Goal: Task Accomplishment & Management: Manage account settings

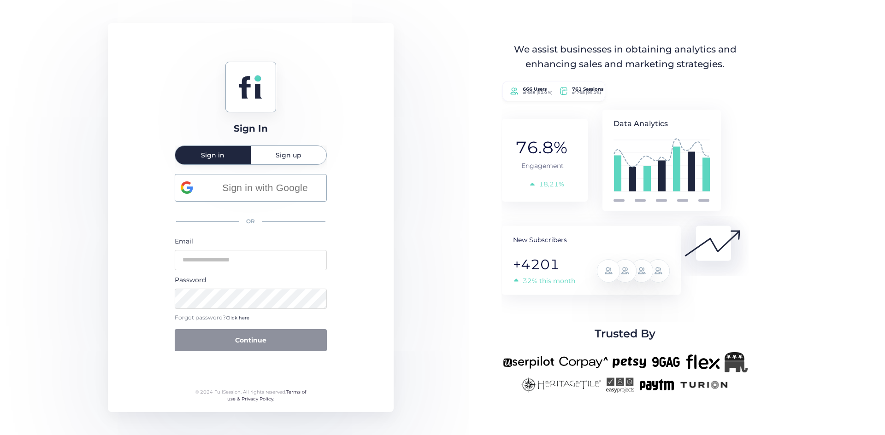
type input "**********"
click at [266, 334] on button "Continue" at bounding box center [251, 340] width 152 height 22
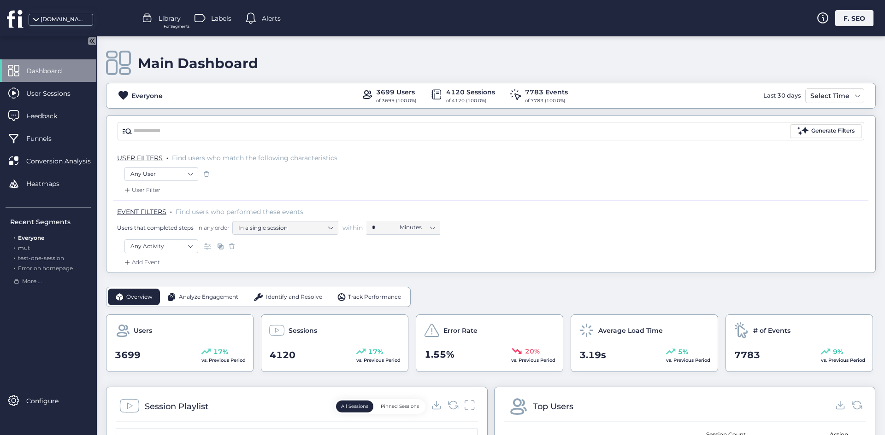
click at [848, 19] on div "F. SEO" at bounding box center [854, 18] width 38 height 16
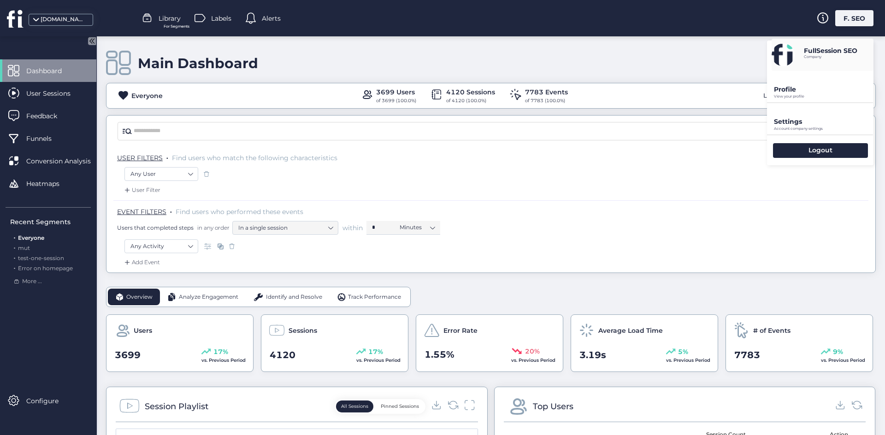
click at [805, 112] on div "Settings Account company settings" at bounding box center [820, 118] width 106 height 31
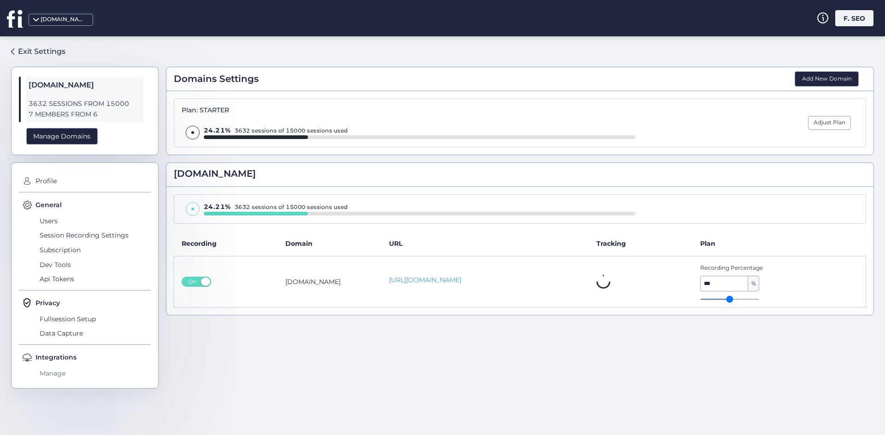
click at [61, 370] on span "Manage" at bounding box center [93, 373] width 113 height 15
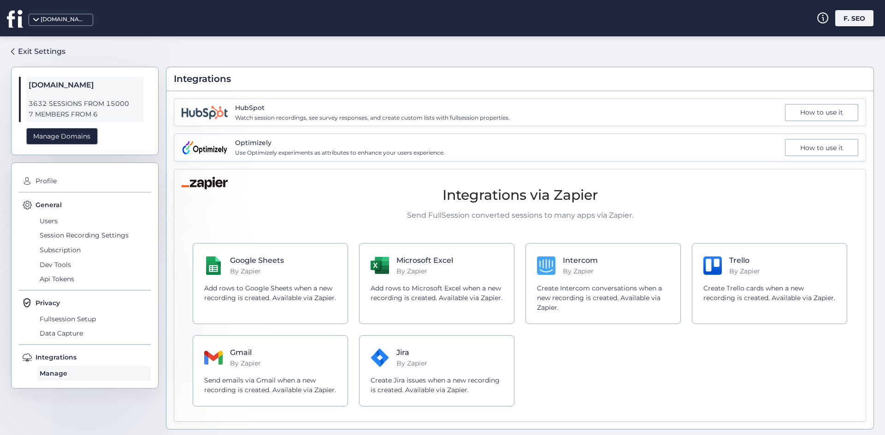
click at [265, 116] on span "Watch session recordings, see survey responses, and create custom lists with fu…" at bounding box center [372, 118] width 275 height 9
click at [841, 114] on div "How to use it" at bounding box center [821, 112] width 73 height 17
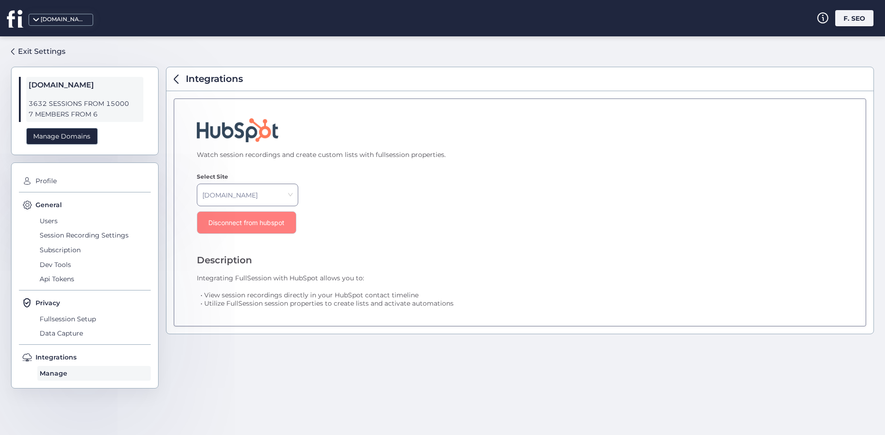
click at [240, 217] on div "Disconnect from hubspot" at bounding box center [247, 222] width 100 height 23
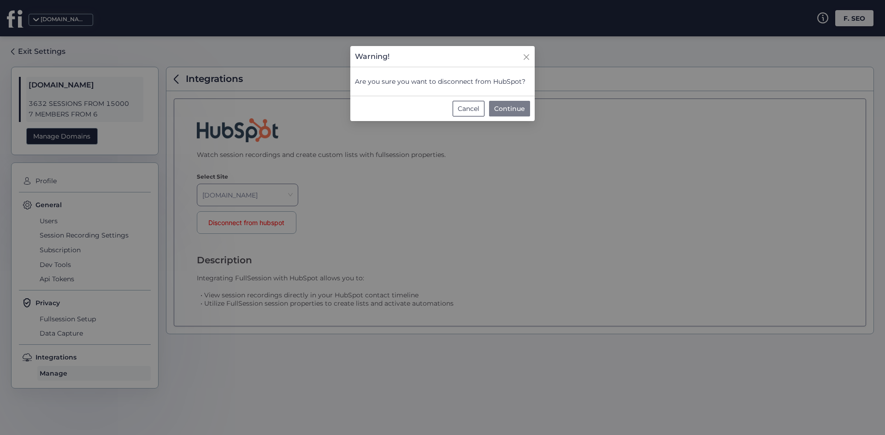
click at [518, 113] on span "Continue" at bounding box center [509, 109] width 31 height 10
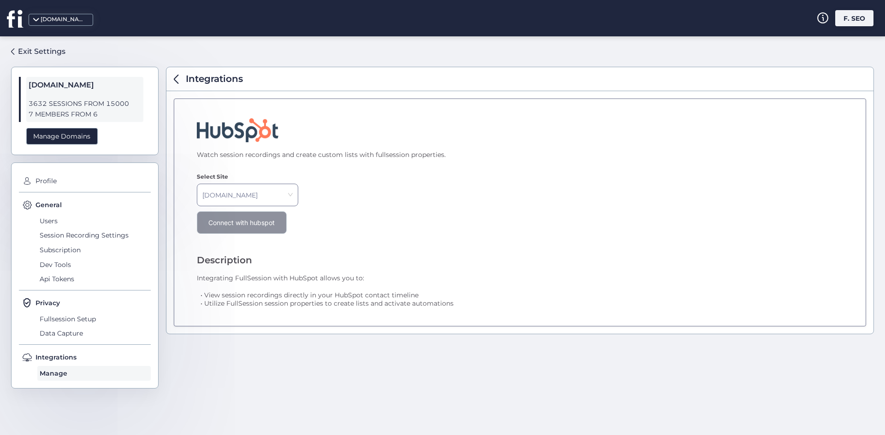
click at [251, 213] on div "Connect with hubspot" at bounding box center [242, 222] width 90 height 23
click at [429, 207] on div "Watch session recordings and create custom lists with fullsession properties. S…" at bounding box center [520, 213] width 692 height 228
click at [20, 18] on icon at bounding box center [14, 18] width 15 height 17
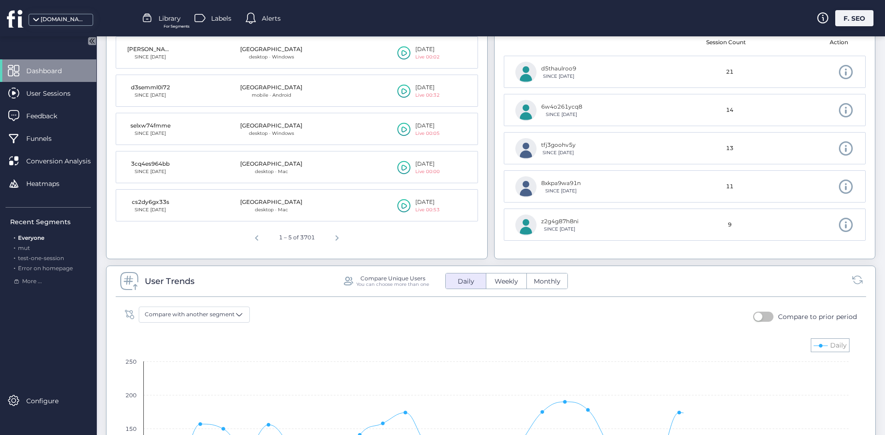
scroll to position [208, 0]
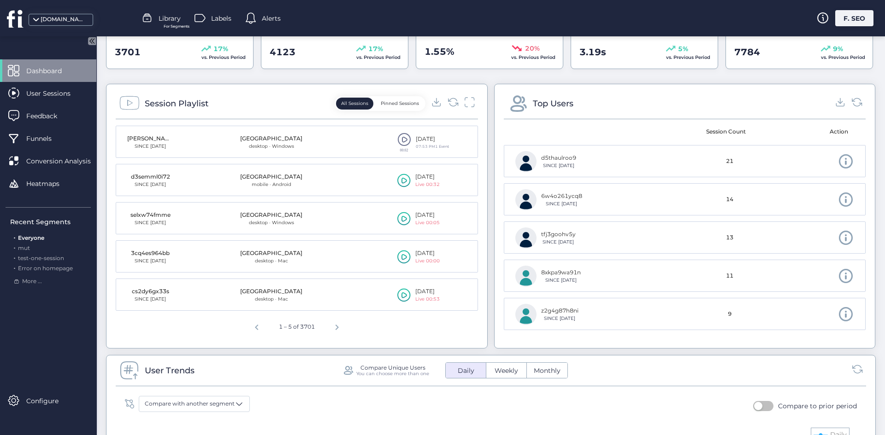
scroll to position [303, 0]
